Goal: Task Accomplishment & Management: Complete application form

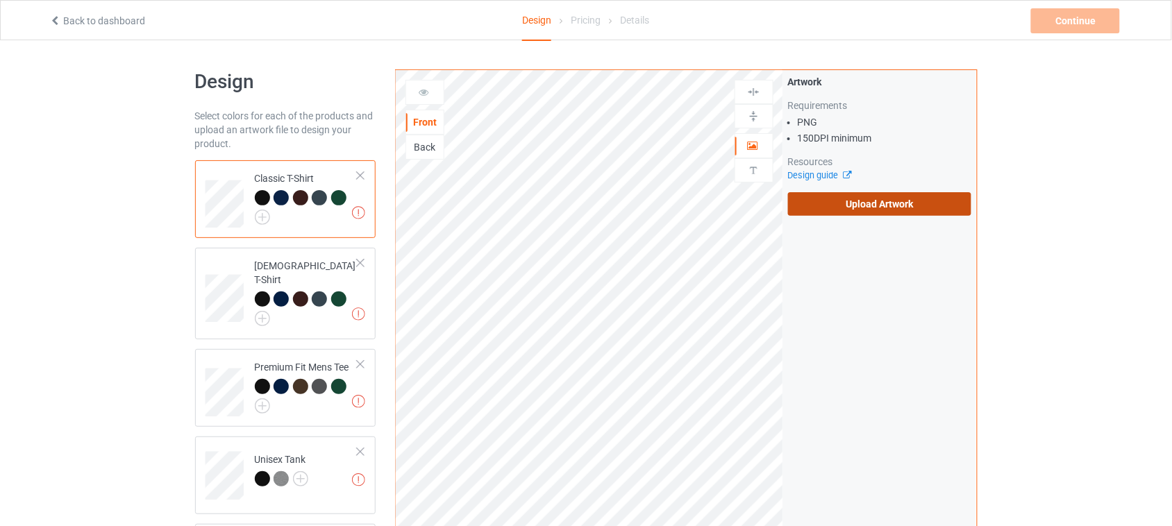
click at [880, 198] on label "Upload Artwork" at bounding box center [880, 204] width 184 height 24
click at [0, 0] on input "Upload Artwork" at bounding box center [0, 0] width 0 height 0
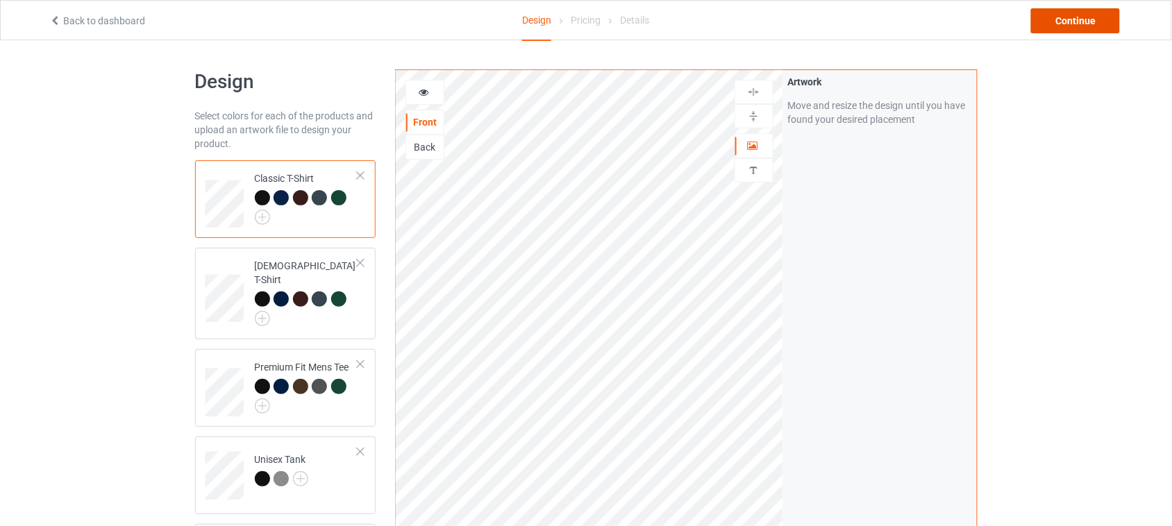
click at [1094, 22] on div "Continue" at bounding box center [1075, 20] width 89 height 25
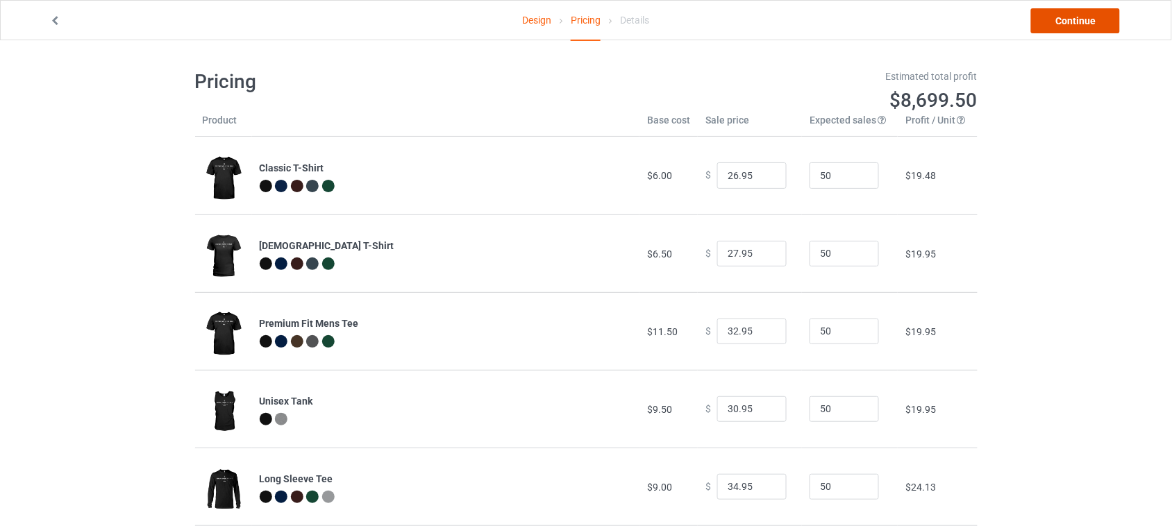
click at [1072, 23] on link "Continue" at bounding box center [1075, 20] width 89 height 25
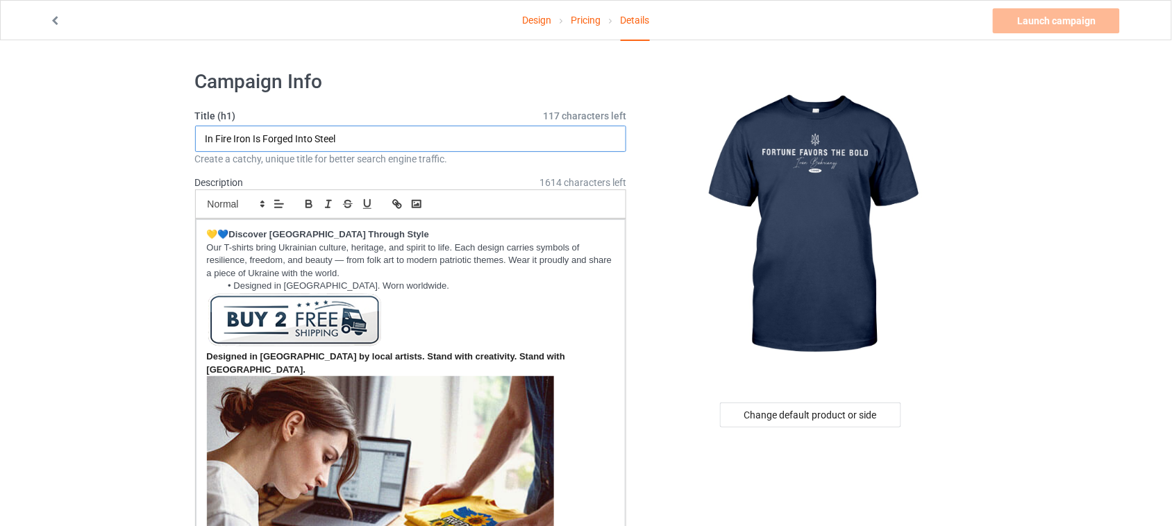
drag, startPoint x: 396, startPoint y: 137, endPoint x: 99, endPoint y: 132, distance: 296.4
click at [355, 135] on input "In Fire Iron Is Forged Into Steel" at bounding box center [411, 139] width 432 height 26
drag, startPoint x: 383, startPoint y: 137, endPoint x: 82, endPoint y: 132, distance: 301.3
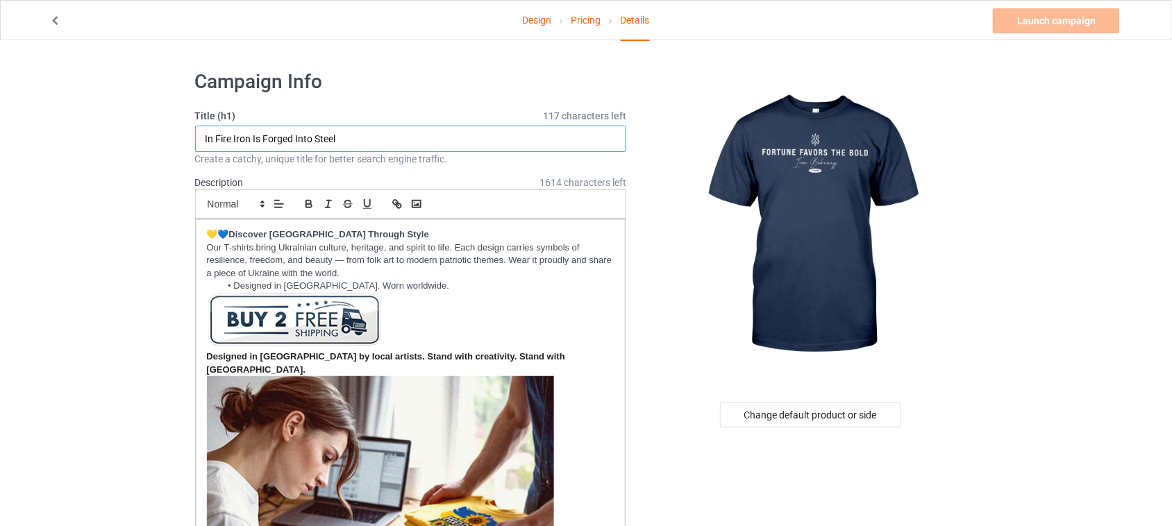
paste input "Fortune favors the bold"
click at [244, 140] on input "Fortune favors the bold" at bounding box center [411, 139] width 432 height 26
click at [370, 137] on input "Fortune Favors The Bold" at bounding box center [411, 139] width 432 height 26
paste input "[PERSON_NAME]"
type input "Fortune Favors The Bold - [PERSON_NAME]"
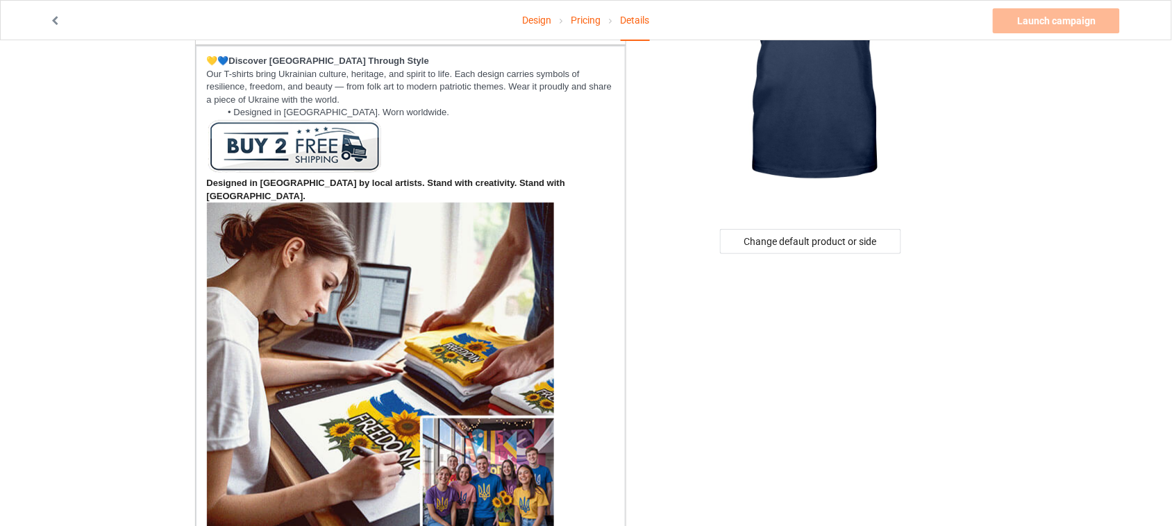
scroll to position [87, 0]
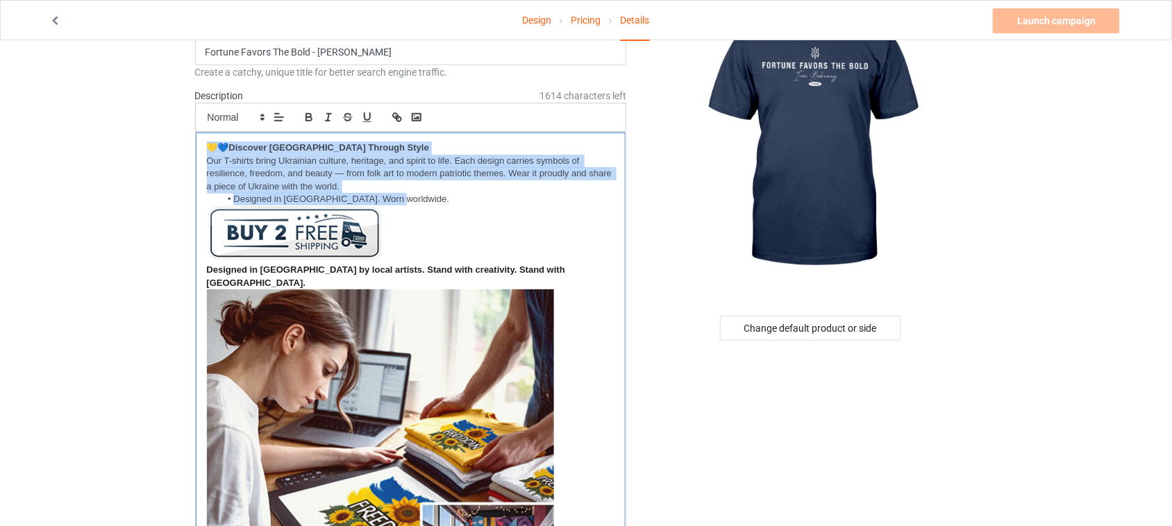
drag, startPoint x: 408, startPoint y: 195, endPoint x: 203, endPoint y: 141, distance: 211.8
click at [203, 141] on div "💛💙 Discover [GEOGRAPHIC_DATA] Through Style Our T-shirts bring Ukrainian cultur…" at bounding box center [411, 391] width 430 height 517
click at [425, 194] on li "Designed in [GEOGRAPHIC_DATA]. Worn worldwide." at bounding box center [417, 199] width 394 height 12
drag, startPoint x: 411, startPoint y: 199, endPoint x: 205, endPoint y: 134, distance: 216.2
click at [205, 134] on div "💛💙 Discover [GEOGRAPHIC_DATA] Through Style Our T-shirts bring Ukrainian cultur…" at bounding box center [411, 391] width 430 height 517
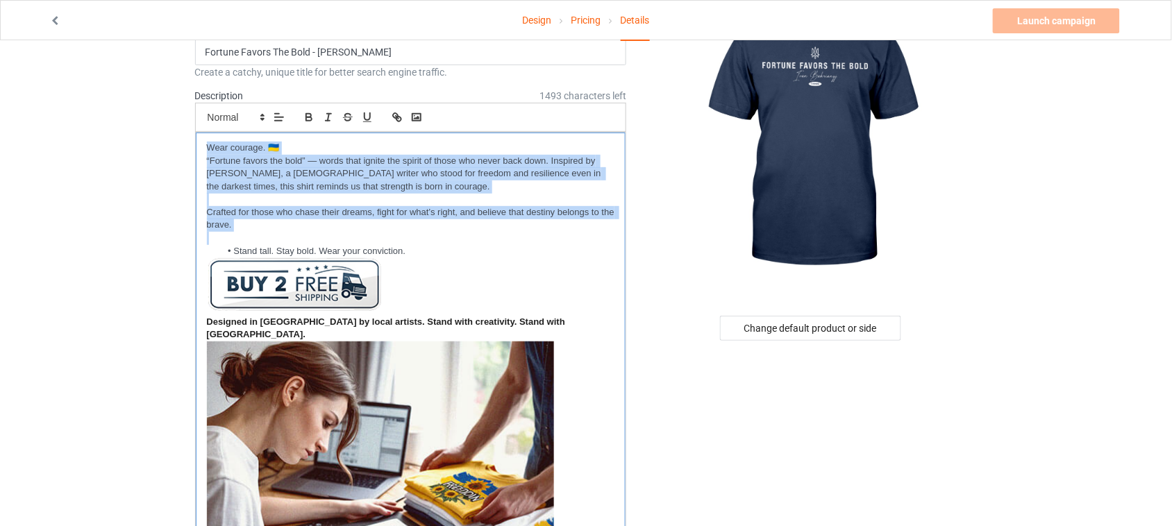
scroll to position [0, 0]
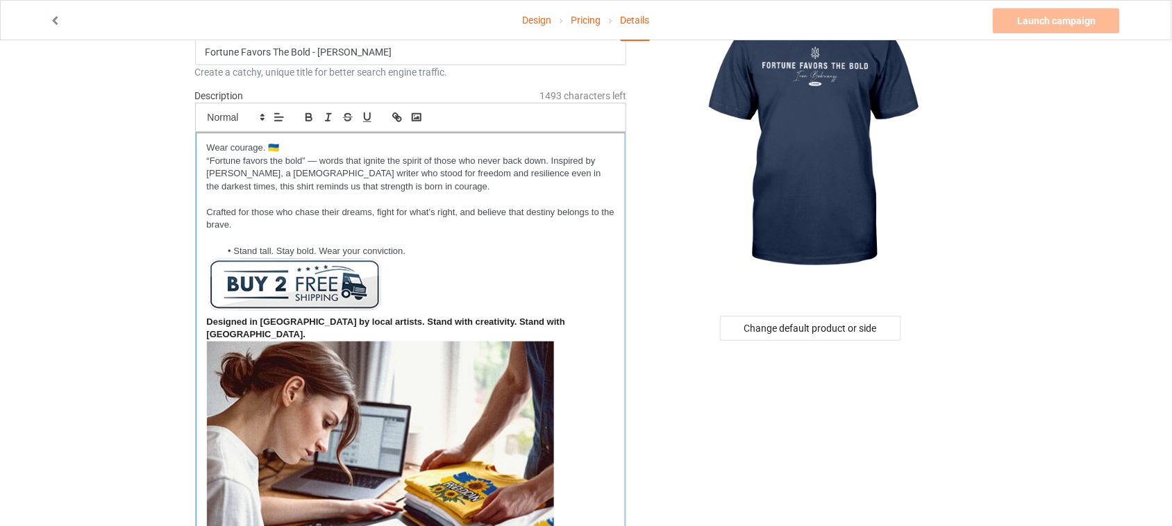
click at [207, 143] on p "Wear courage. 🇺🇦" at bounding box center [411, 148] width 408 height 13
drag, startPoint x: 267, startPoint y: 147, endPoint x: 212, endPoint y: 146, distance: 54.8
click at [212, 146] on p "Wear courage. 🇺🇦" at bounding box center [411, 148] width 408 height 13
drag, startPoint x: 269, startPoint y: 151, endPoint x: 185, endPoint y: 148, distance: 83.3
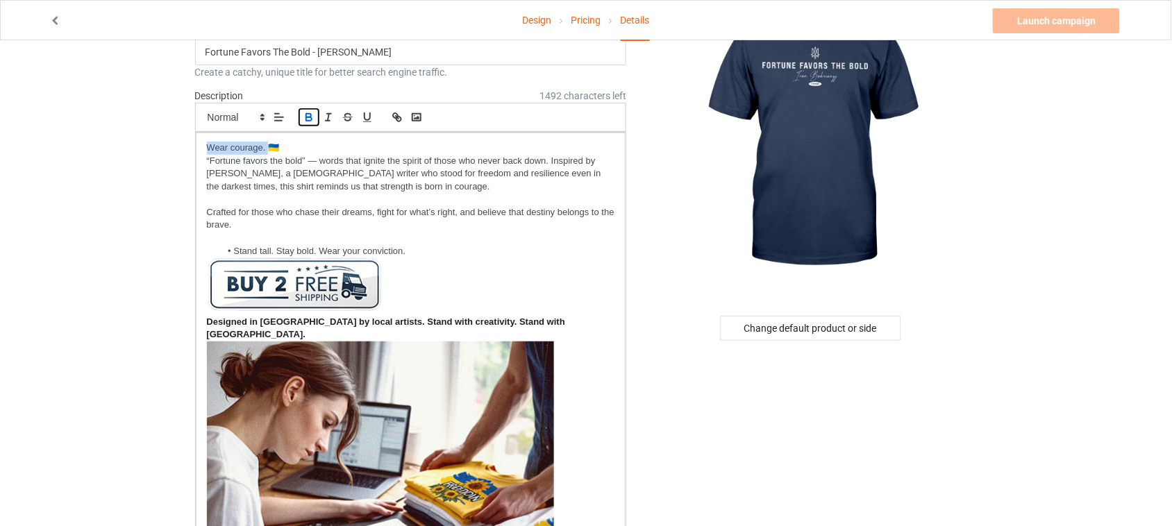
click at [311, 115] on icon "button" at bounding box center [308, 115] width 5 height 3
click at [233, 250] on li "Stand tall. Stay bold. Wear your conviction." at bounding box center [417, 251] width 394 height 12
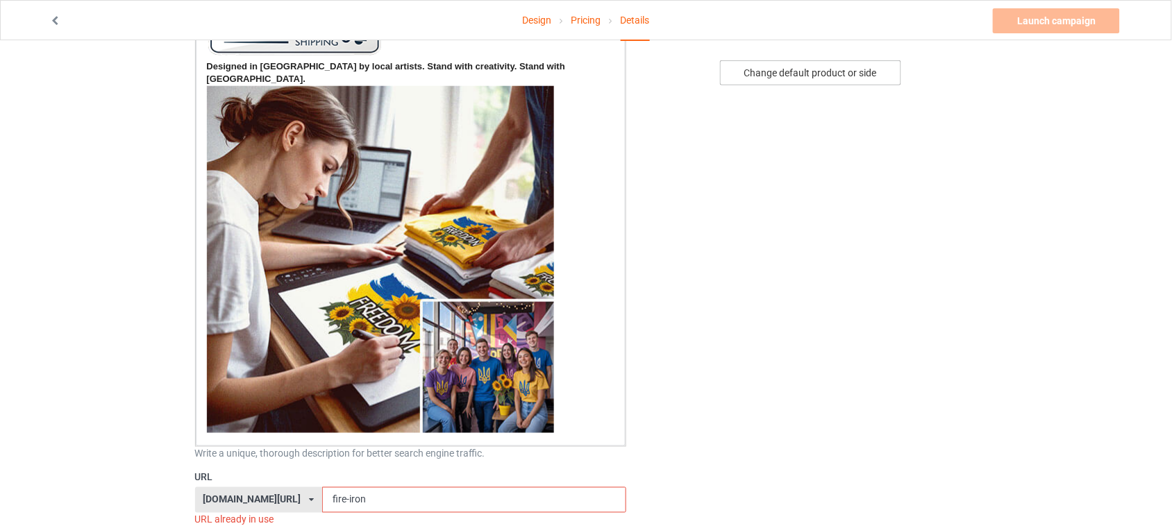
scroll to position [87, 0]
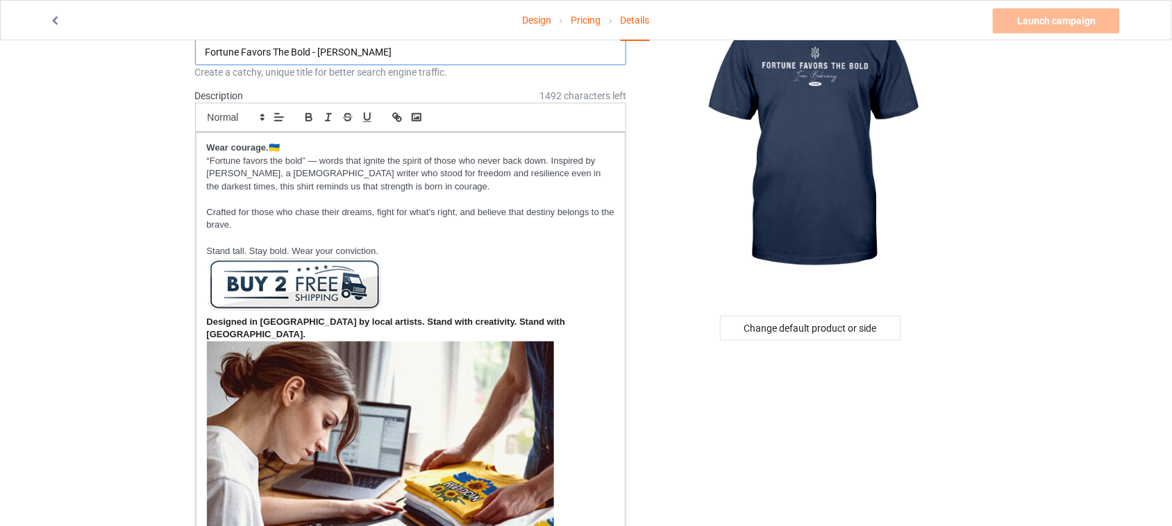
drag, startPoint x: 269, startPoint y: 53, endPoint x: 180, endPoint y: 53, distance: 88.1
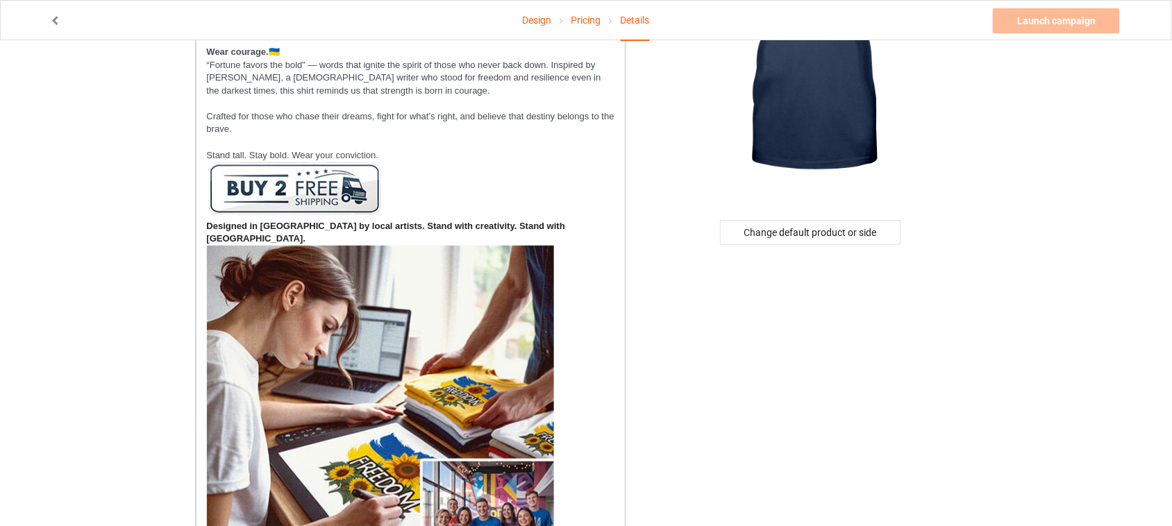
scroll to position [434, 0]
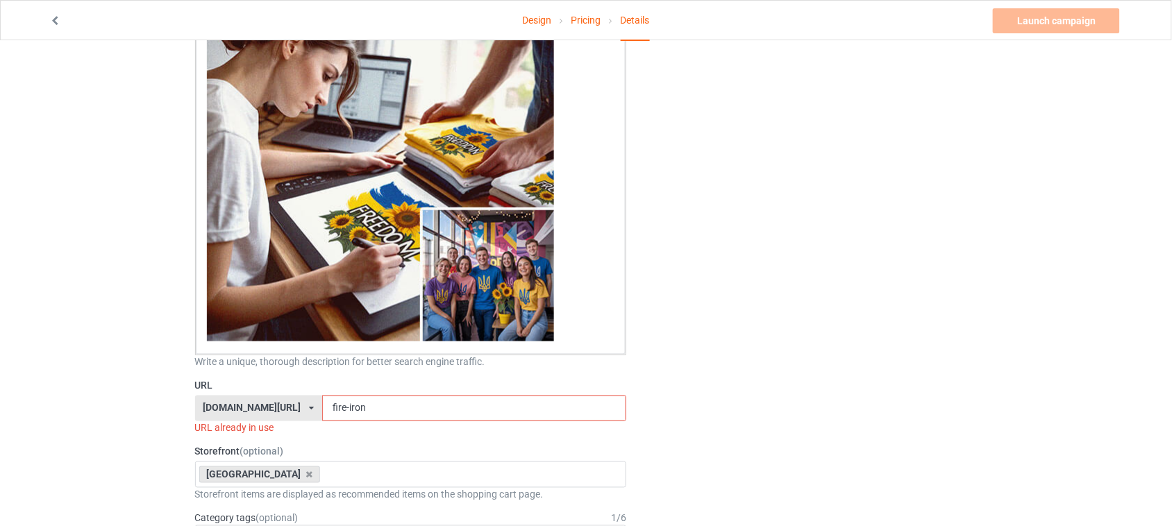
drag, startPoint x: 365, startPoint y: 396, endPoint x: 248, endPoint y: 396, distance: 116.6
click at [250, 396] on div "[DOMAIN_NAME][URL] [DOMAIN_NAME][URL] [DOMAIN_NAME][URL] 6273c5abfddeea00434baf…" at bounding box center [411, 409] width 432 height 26
paste input "Fortune Favors"
click at [322, 396] on input "Fortune Favors" at bounding box center [474, 409] width 304 height 26
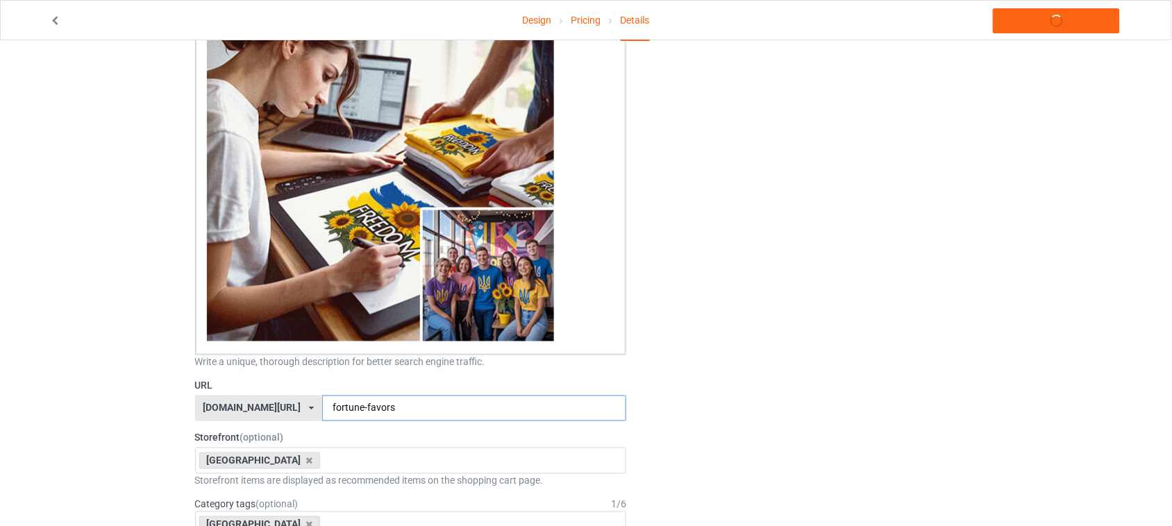
type input "fortune-favors"
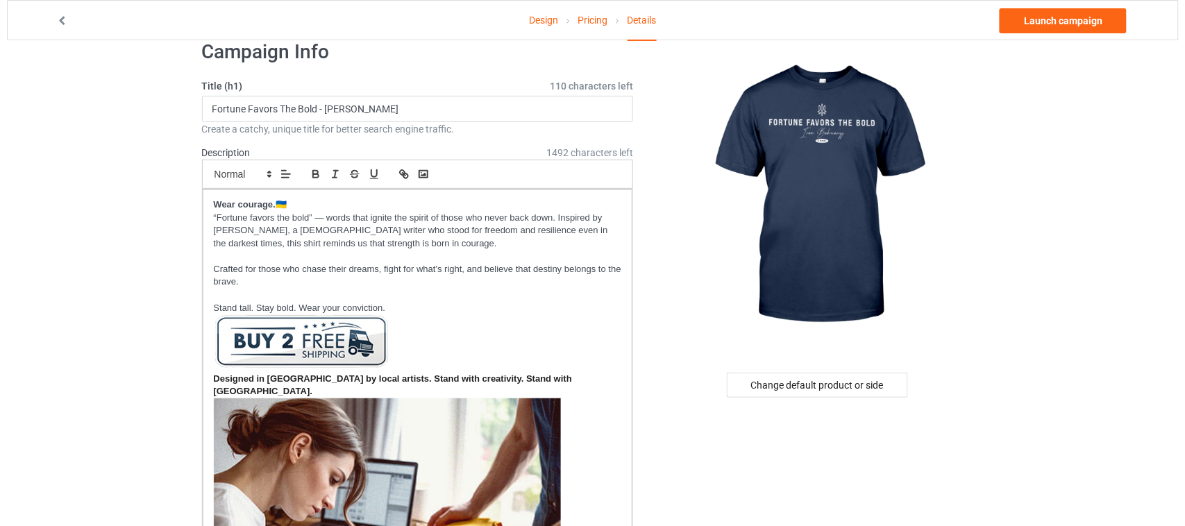
scroll to position [0, 0]
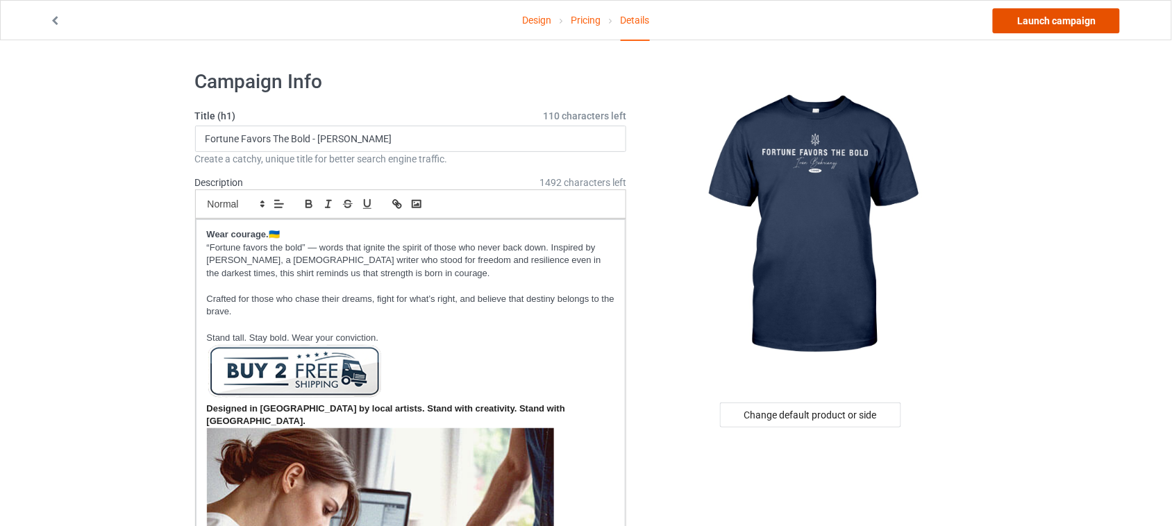
click at [1060, 23] on link "Launch campaign" at bounding box center [1056, 20] width 127 height 25
